Goal: Transaction & Acquisition: Register for event/course

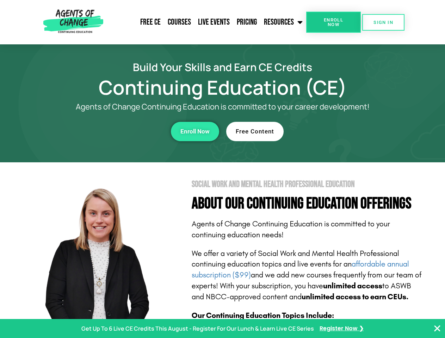
click at [222, 169] on section "Social Work and Mental Health Professional Education About Our Continuing Educa…" at bounding box center [222, 311] width 445 height 296
click at [333, 22] on span "Enroll Now" at bounding box center [334, 22] width 32 height 9
click at [384, 22] on span "SIGN IN" at bounding box center [384, 22] width 20 height 5
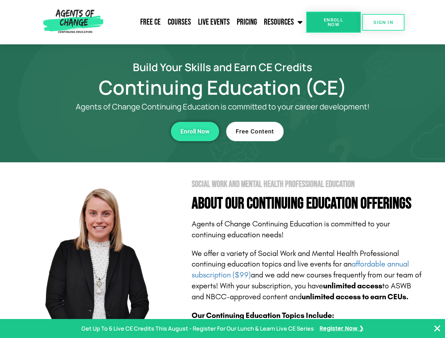
click at [122, 131] on div "Enroll Now" at bounding box center [122, 131] width 194 height 19
click at [195, 131] on span "Enroll Now" at bounding box center [194, 132] width 29 height 6
click at [323, 131] on div "Free Content" at bounding box center [323, 131] width 194 height 19
